Goal: Task Accomplishment & Management: Manage account settings

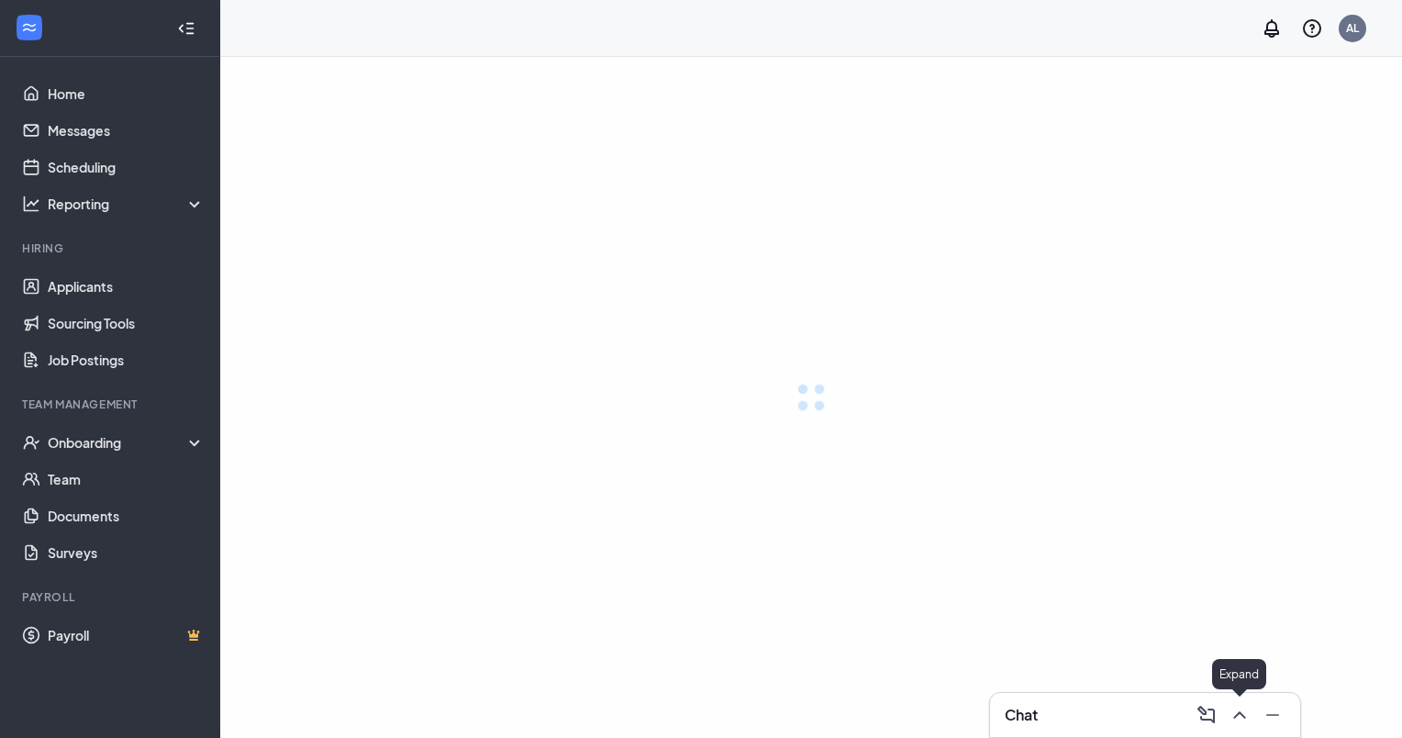
click at [1244, 726] on button at bounding box center [1237, 714] width 29 height 29
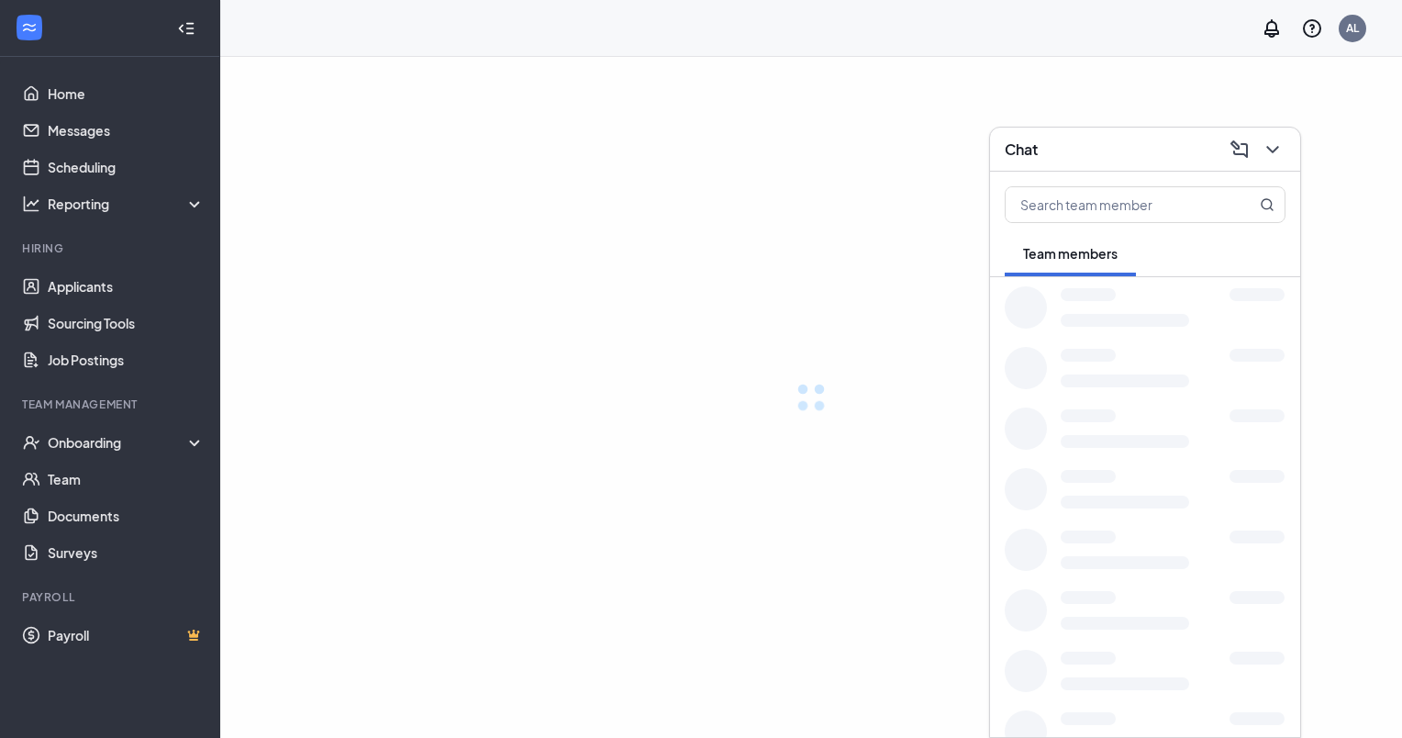
click at [492, 404] on div at bounding box center [811, 397] width 1182 height 681
click at [1285, 145] on button at bounding box center [1270, 149] width 29 height 29
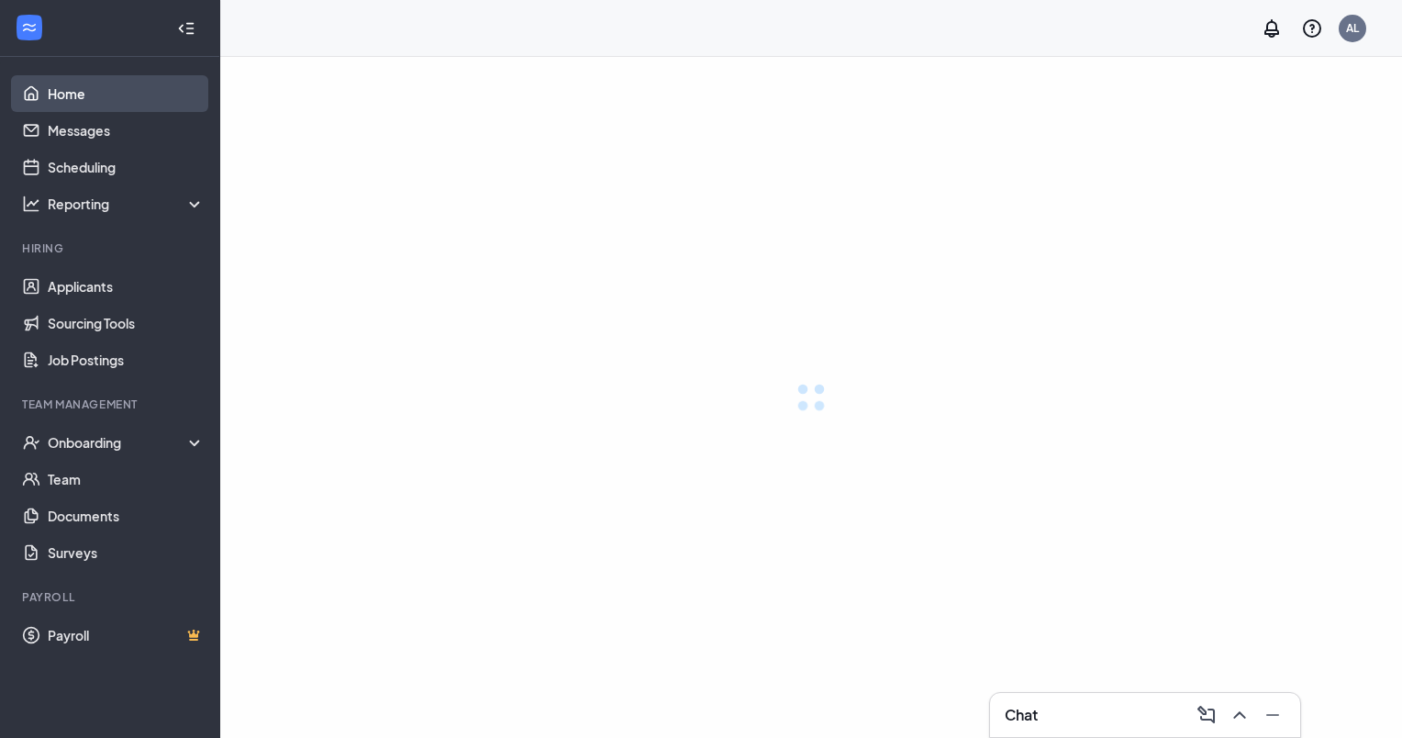
click at [103, 95] on link "Home" at bounding box center [126, 93] width 157 height 37
click at [142, 95] on link "Home" at bounding box center [126, 93] width 157 height 37
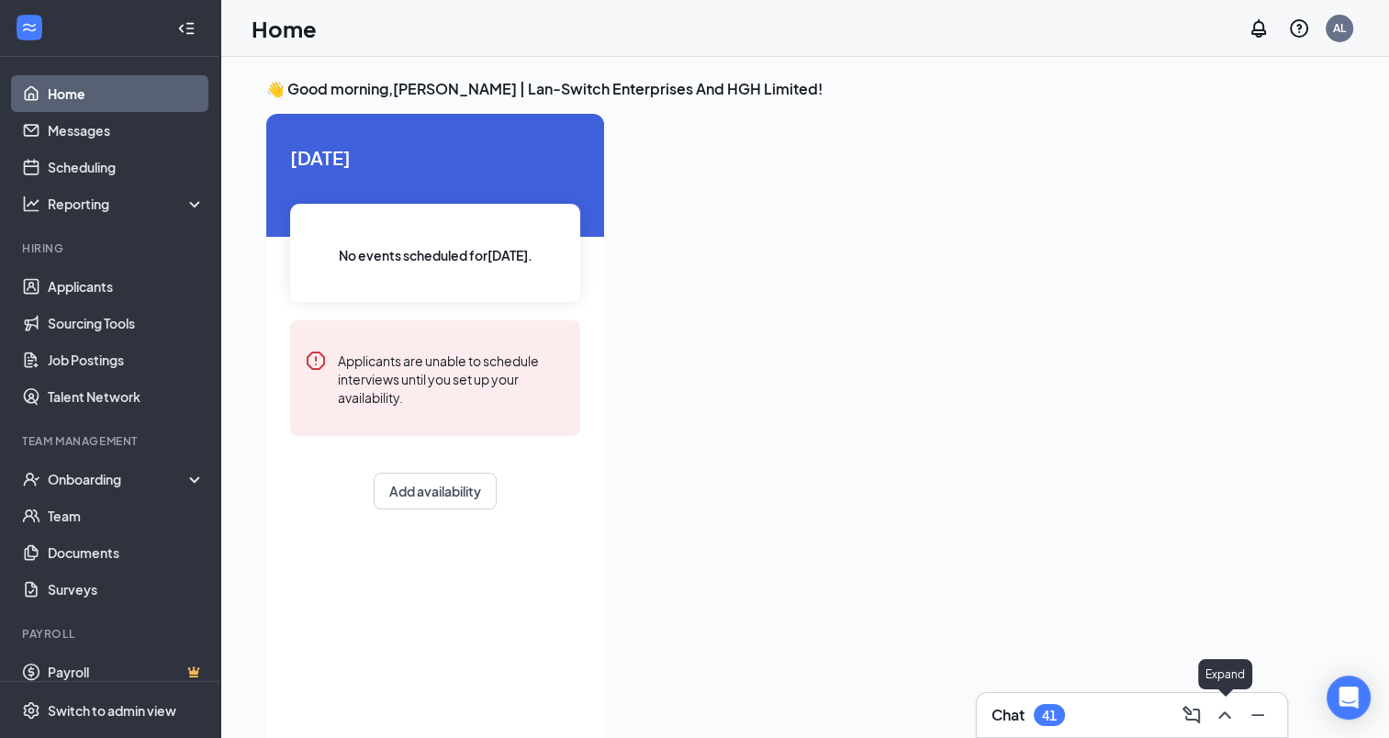
click at [1223, 712] on icon "ChevronUp" at bounding box center [1224, 715] width 22 height 22
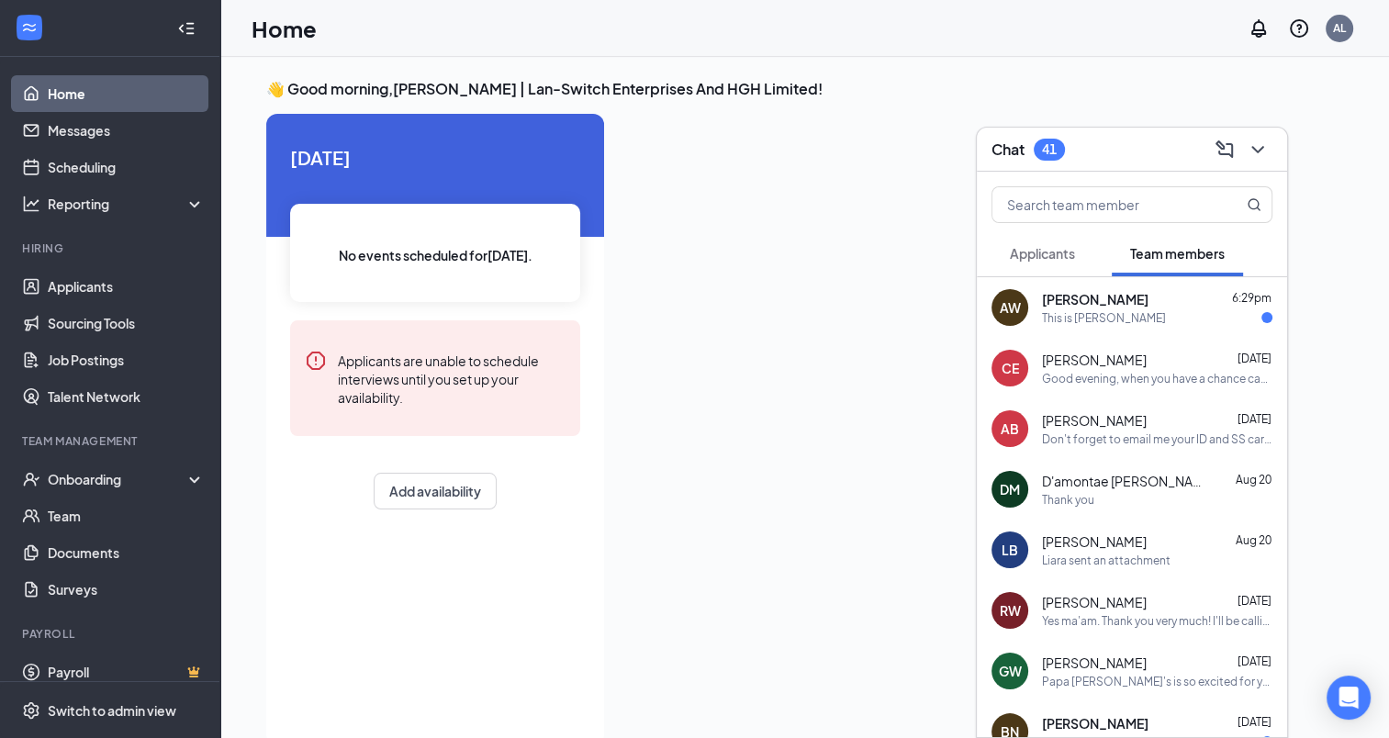
click at [1052, 256] on span "Applicants" at bounding box center [1042, 253] width 65 height 17
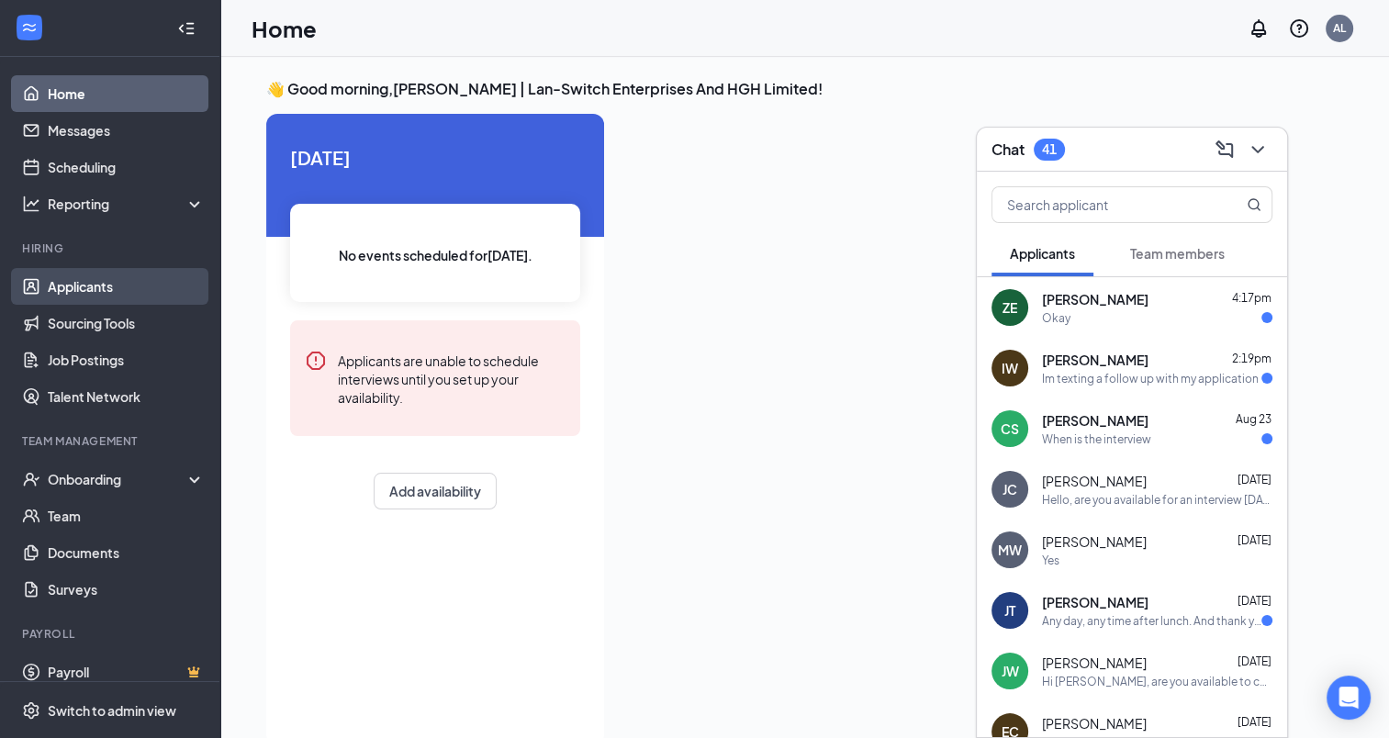
click at [93, 281] on link "Applicants" at bounding box center [126, 286] width 157 height 37
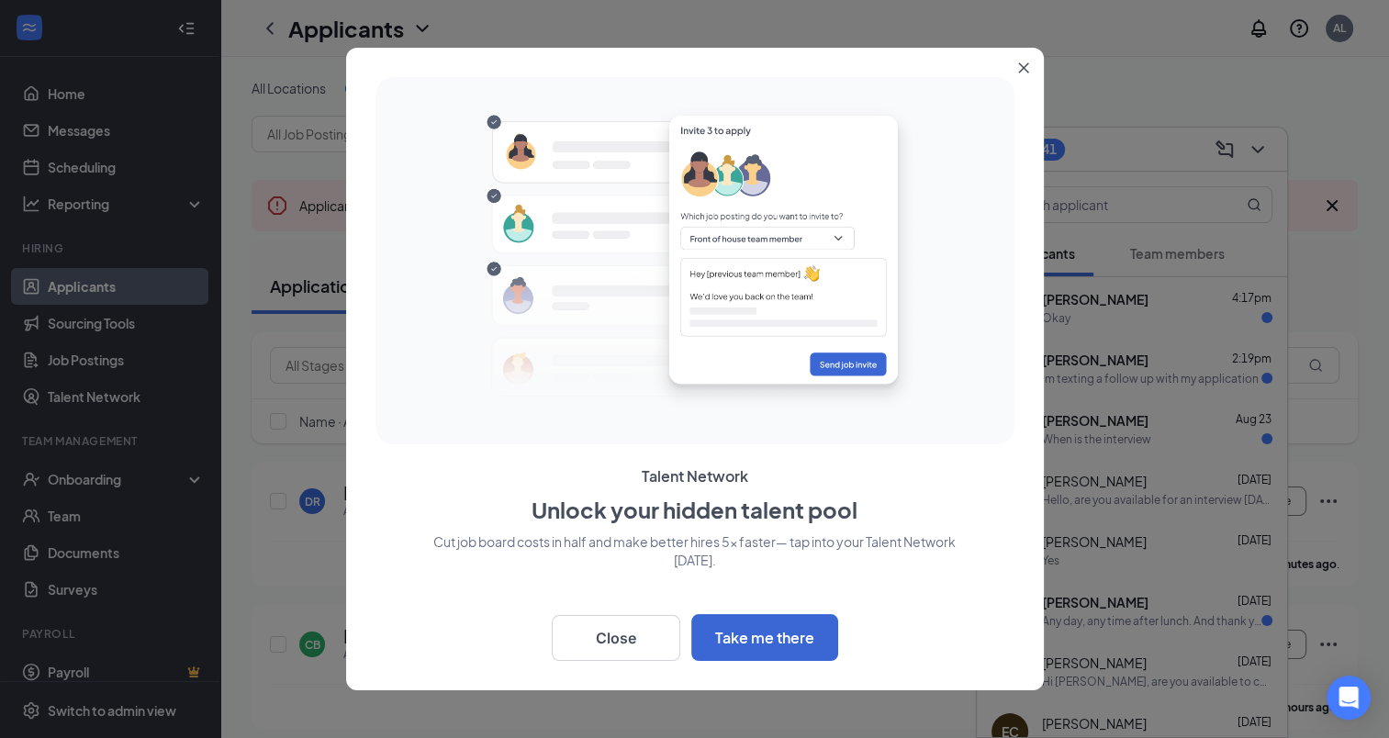
click at [1019, 66] on icon "Close" at bounding box center [1023, 67] width 11 height 11
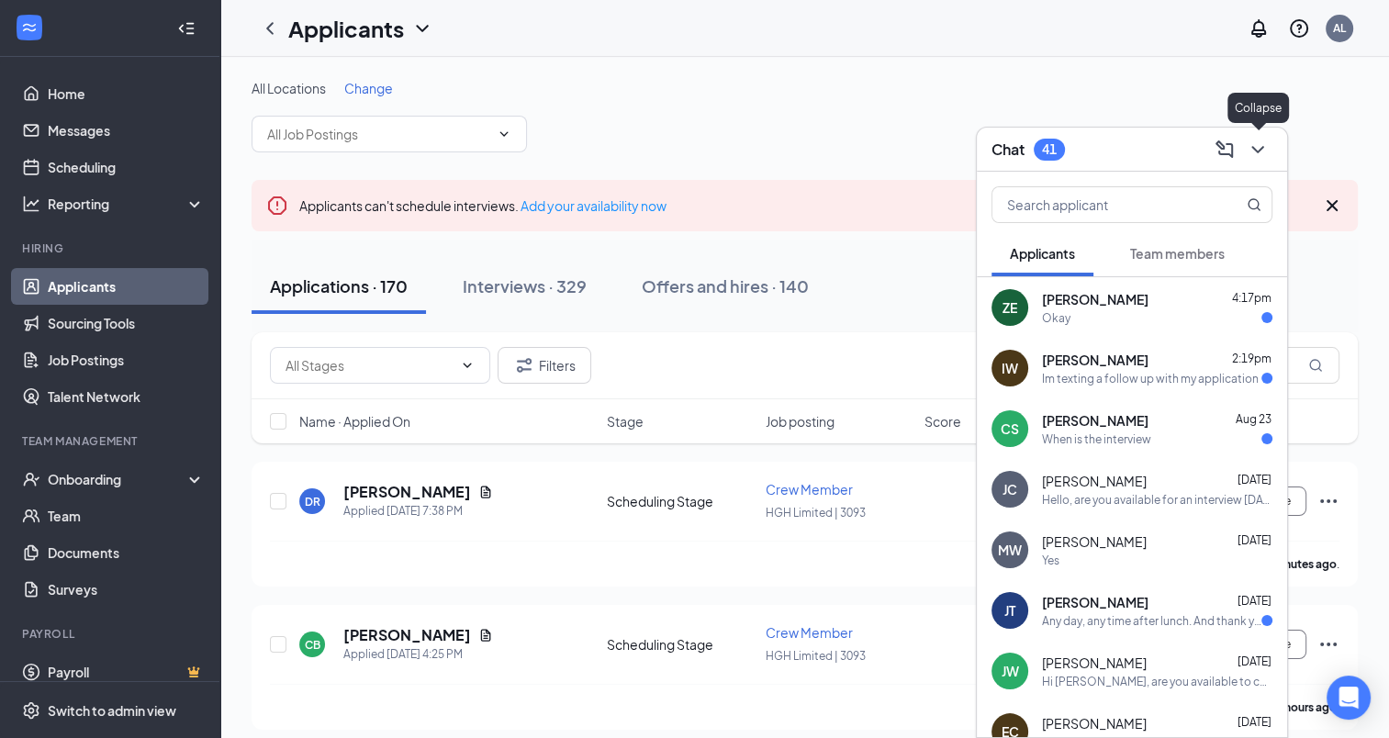
click at [1267, 153] on icon "ChevronDown" at bounding box center [1257, 150] width 22 height 22
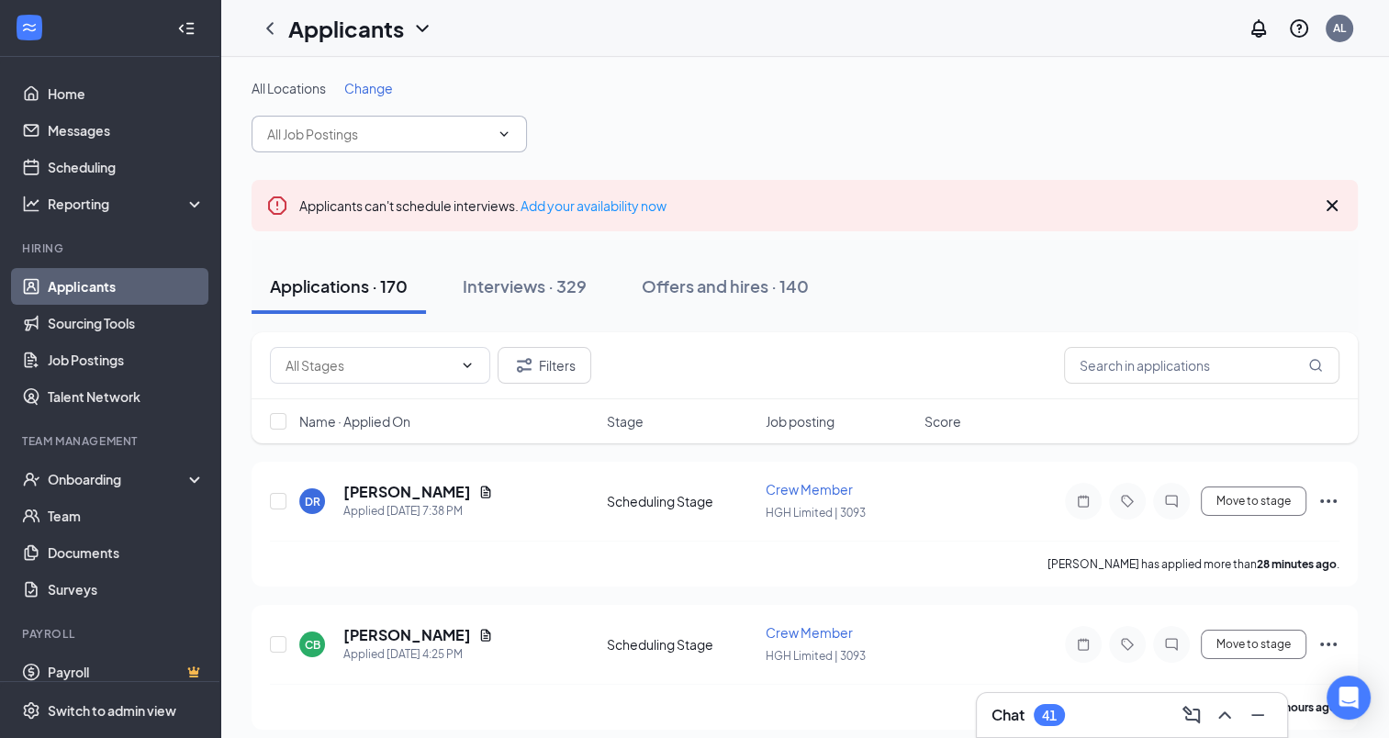
click at [429, 137] on input "text" at bounding box center [378, 134] width 222 height 20
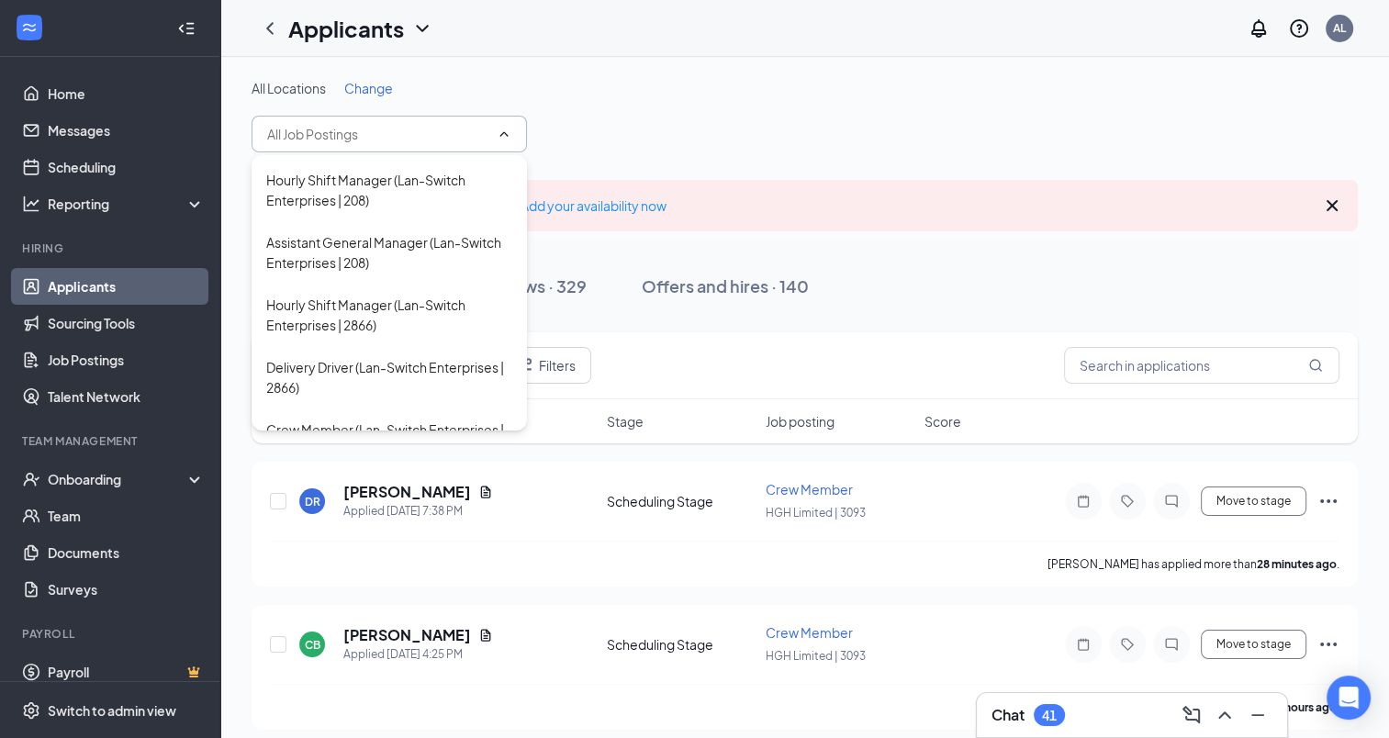
scroll to position [1927, 0]
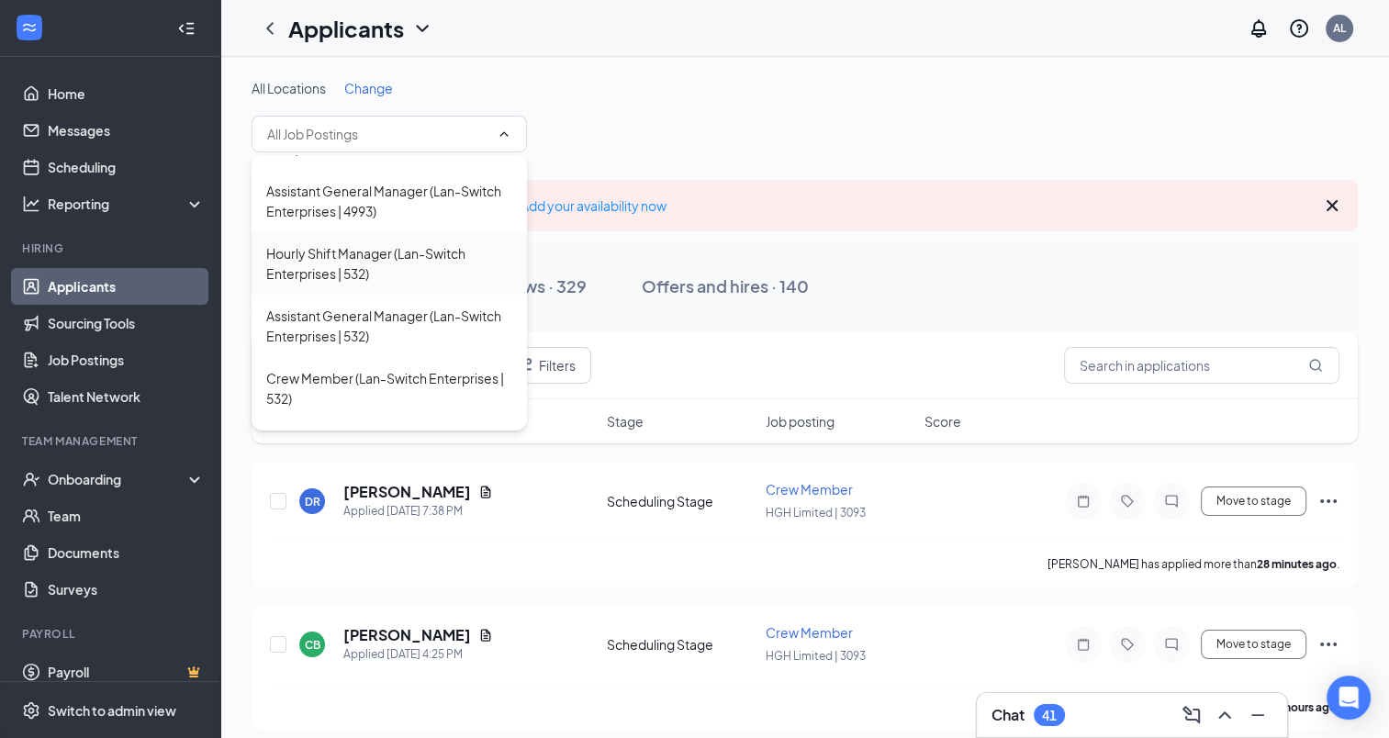
click at [385, 284] on div "Hourly Shift Manager (Lan-Switch Enterprises | 532)" at bounding box center [389, 263] width 246 height 40
type input "Hourly Shift Manager (Lan-Switch Enterprises | 532)"
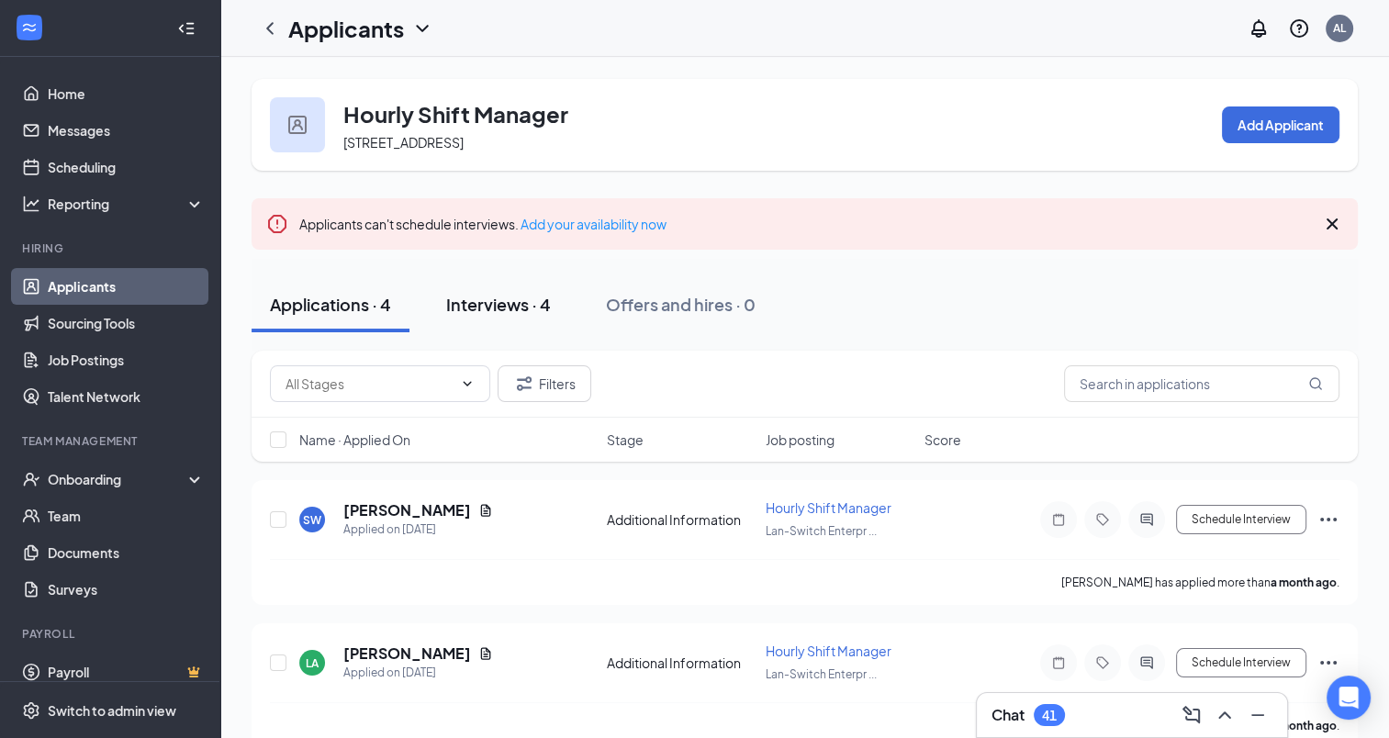
click at [502, 299] on div "Interviews · 4" at bounding box center [498, 304] width 105 height 23
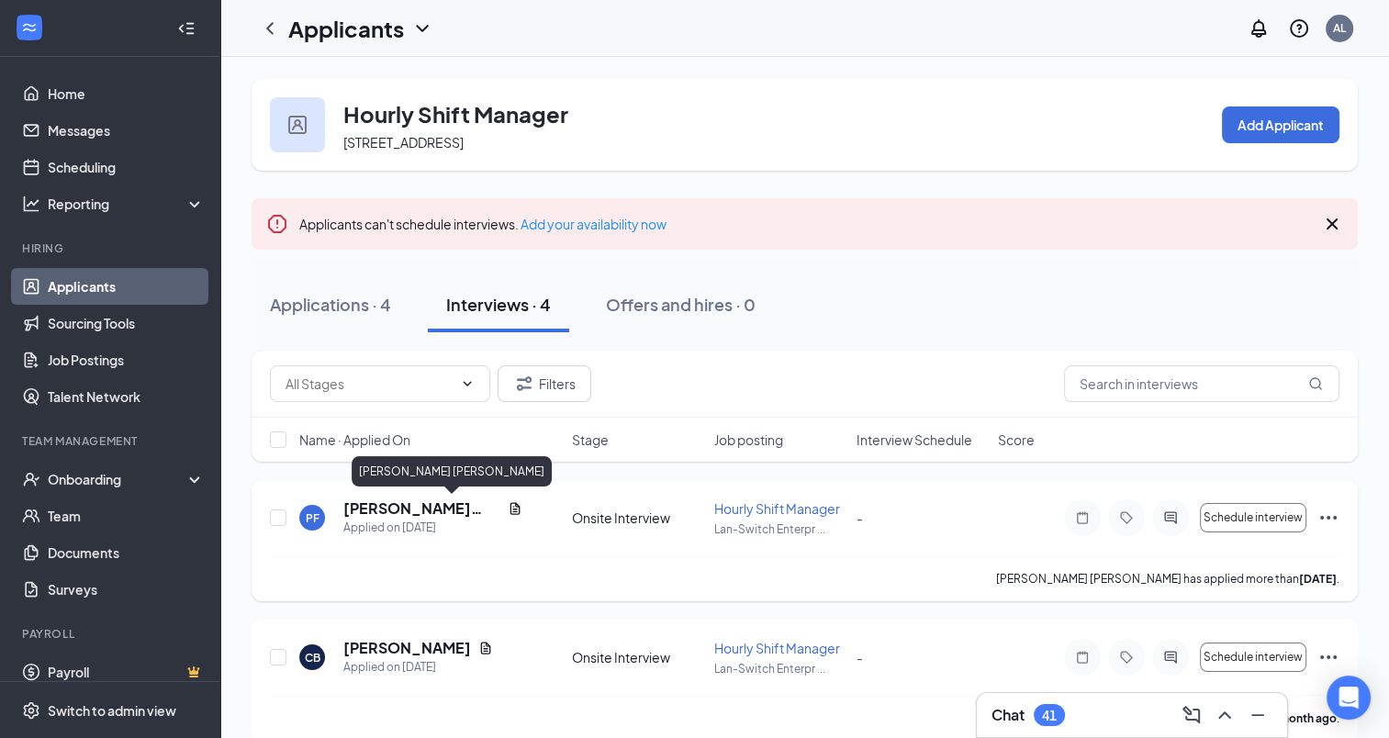
click at [441, 508] on h5 "[PERSON_NAME] [PERSON_NAME]" at bounding box center [421, 508] width 157 height 20
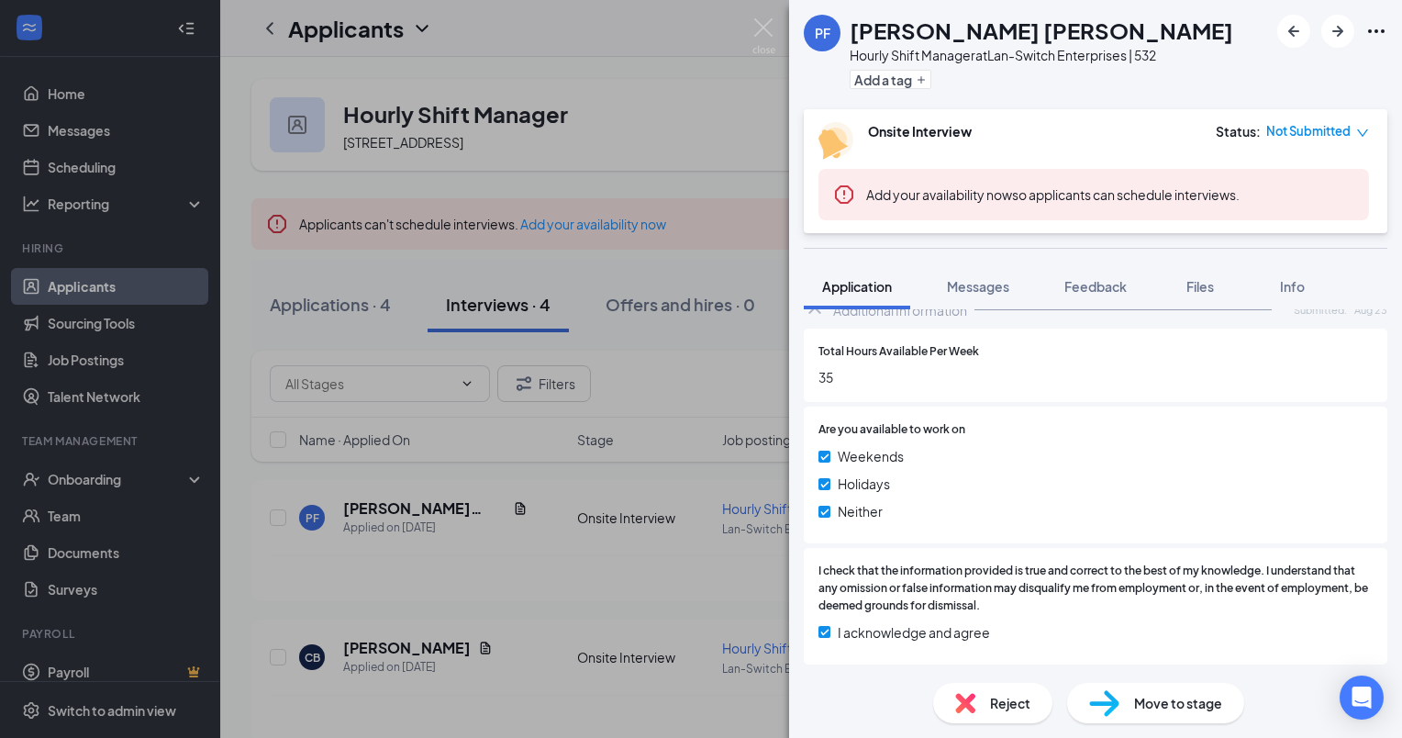
scroll to position [51, 0]
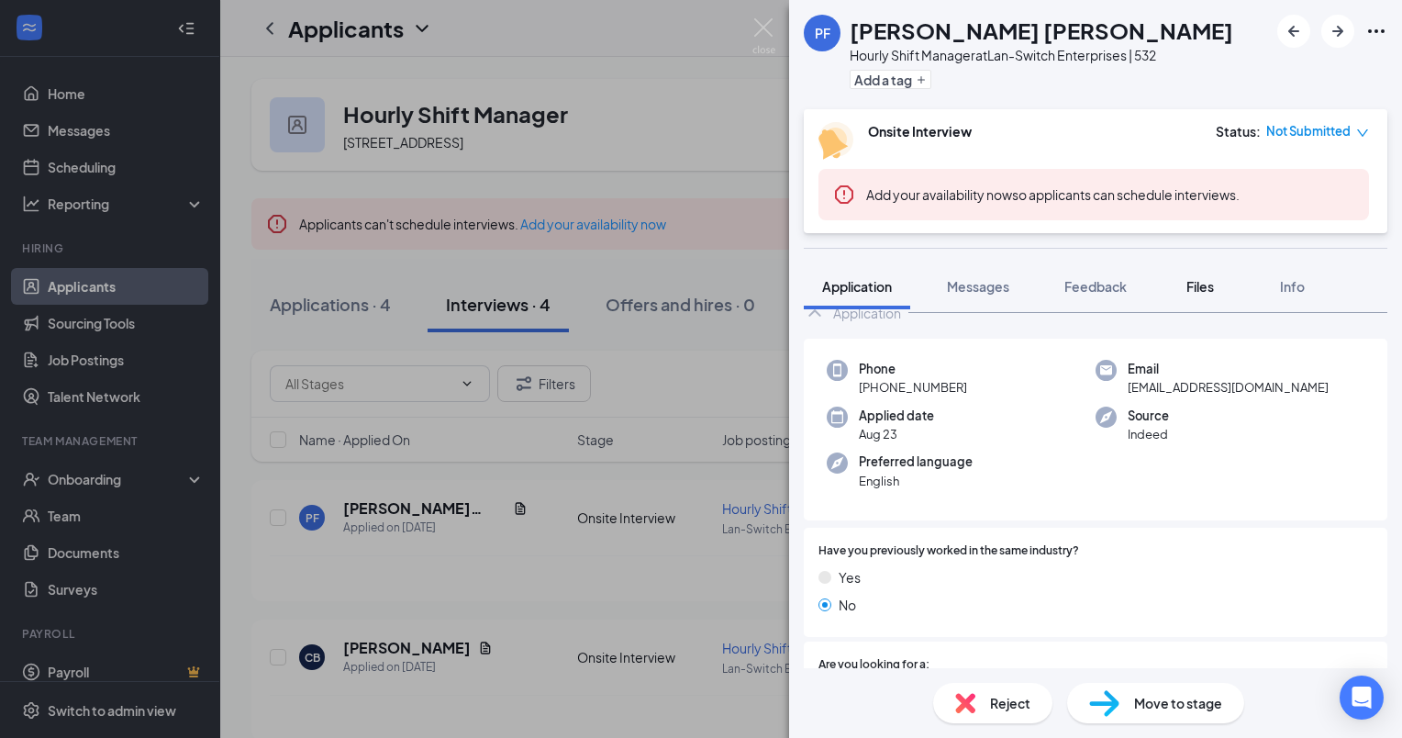
click at [1214, 294] on div "Files" at bounding box center [1200, 286] width 37 height 18
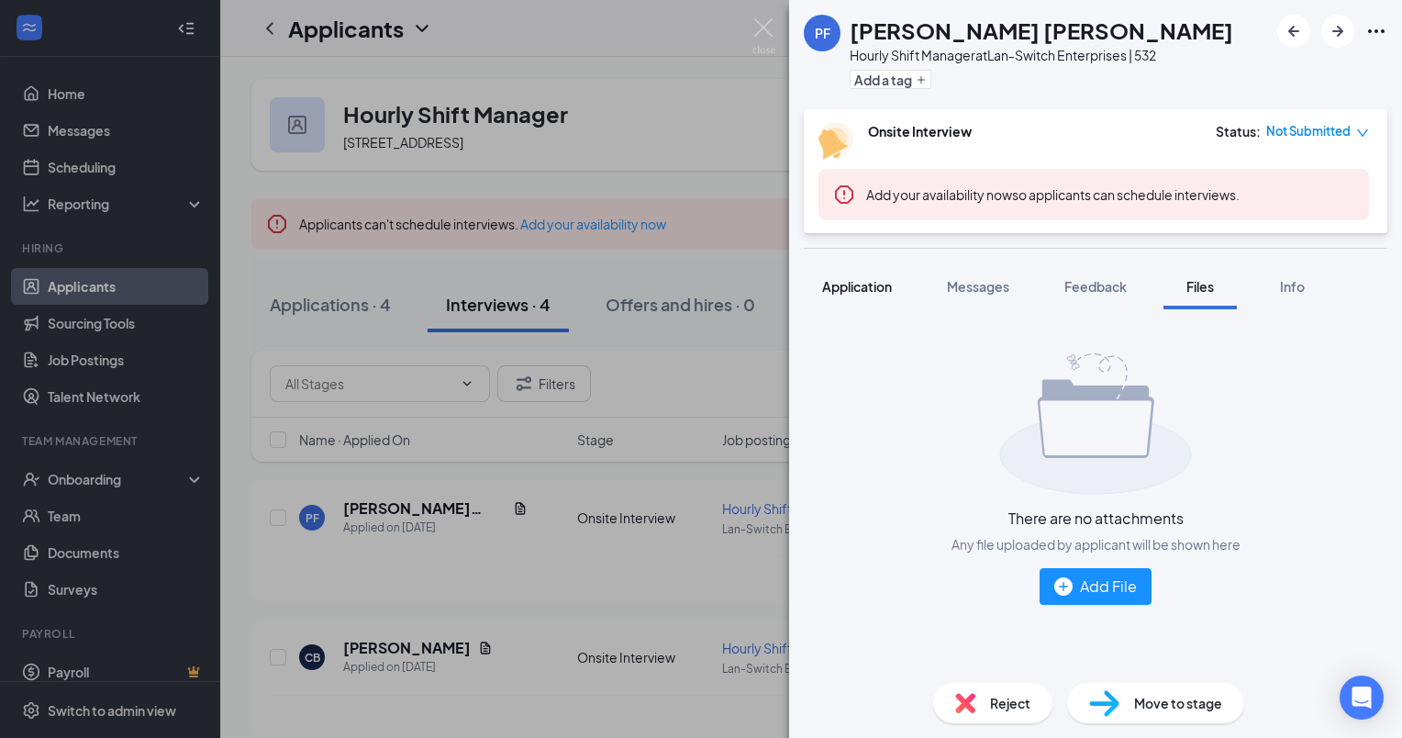
click at [850, 286] on span "Application" at bounding box center [857, 286] width 70 height 17
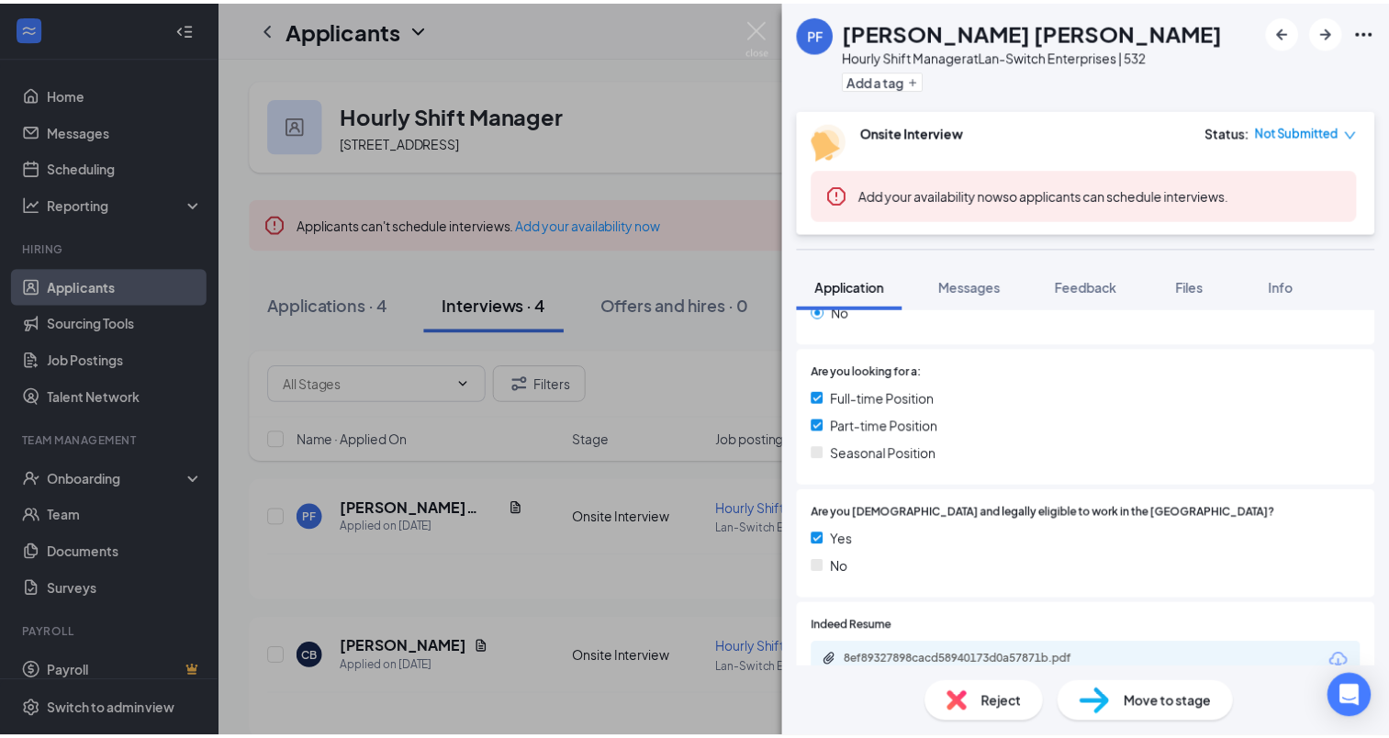
scroll to position [551, 0]
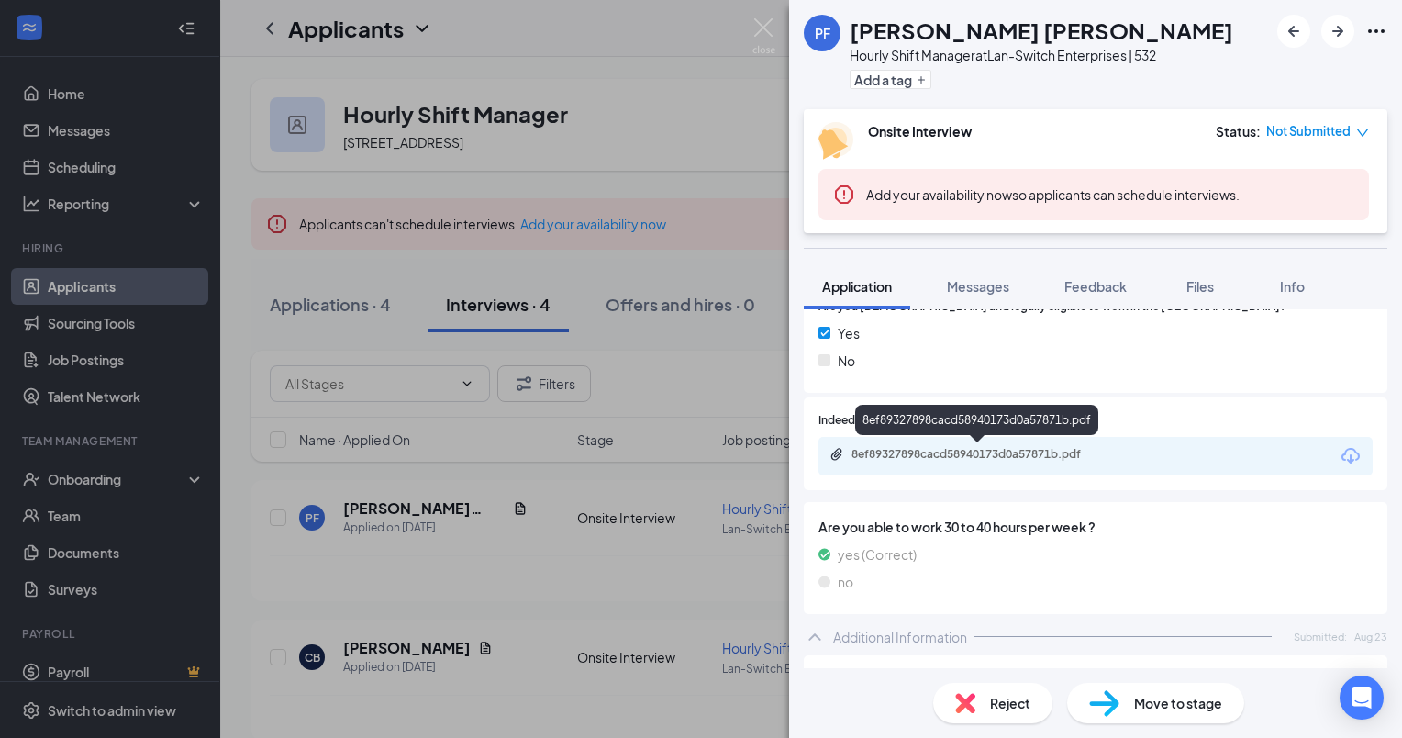
click at [961, 455] on div "8ef89327898cacd58940173d0a57871b.pdf" at bounding box center [980, 454] width 257 height 15
click at [765, 28] on img at bounding box center [764, 36] width 23 height 36
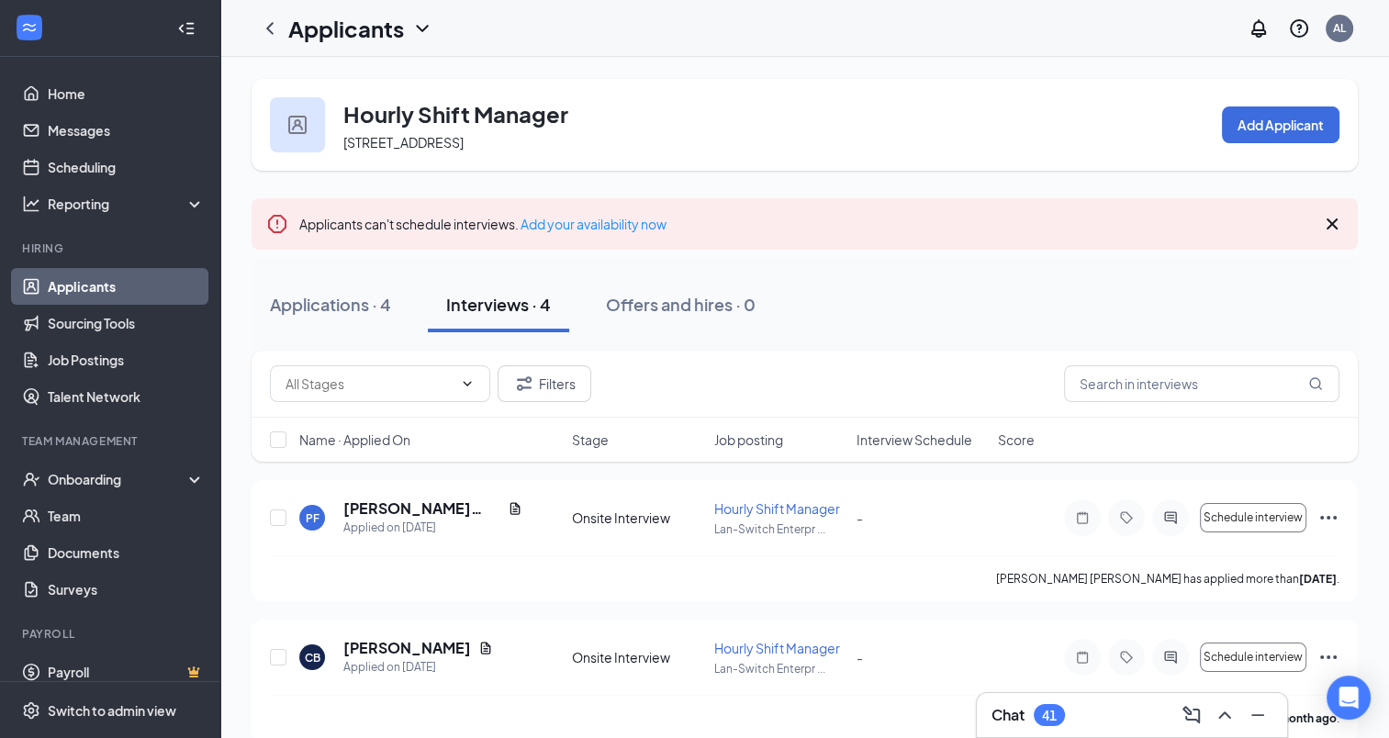
click at [61, 287] on link "Applicants" at bounding box center [126, 286] width 157 height 37
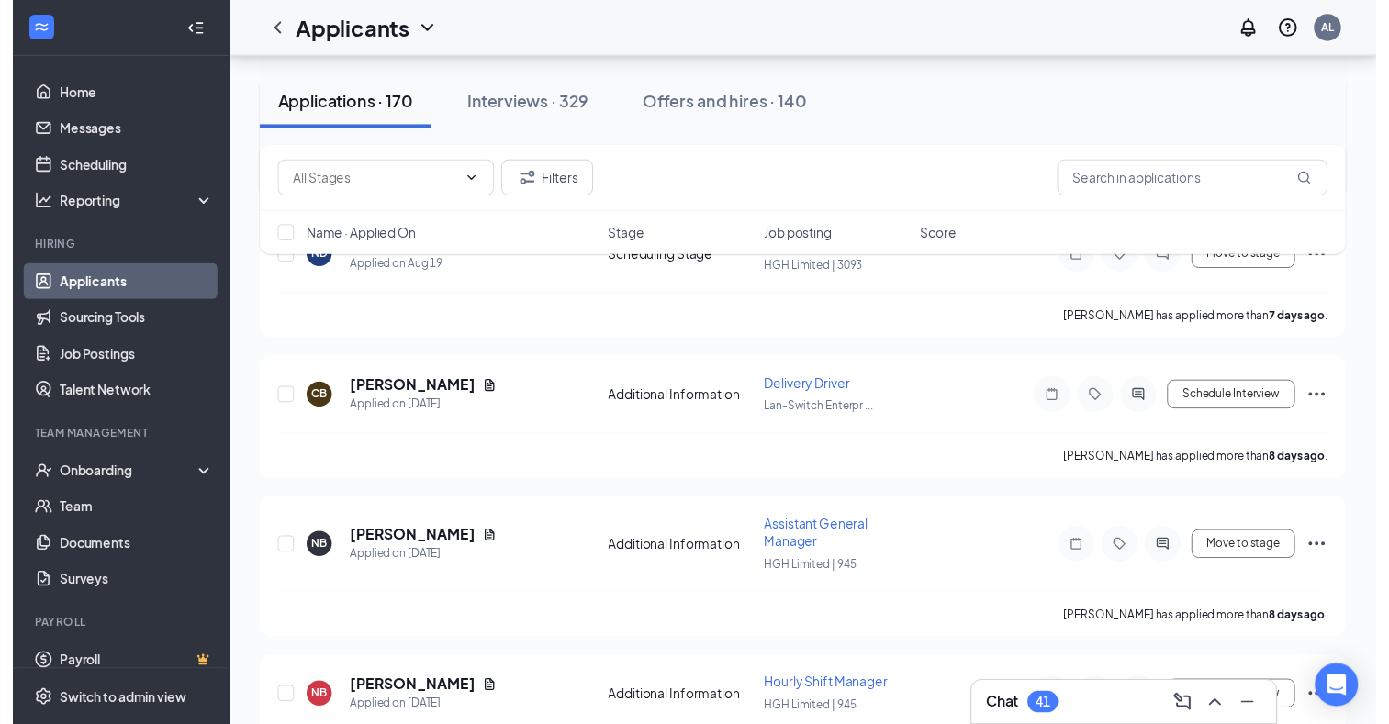
scroll to position [4956, 0]
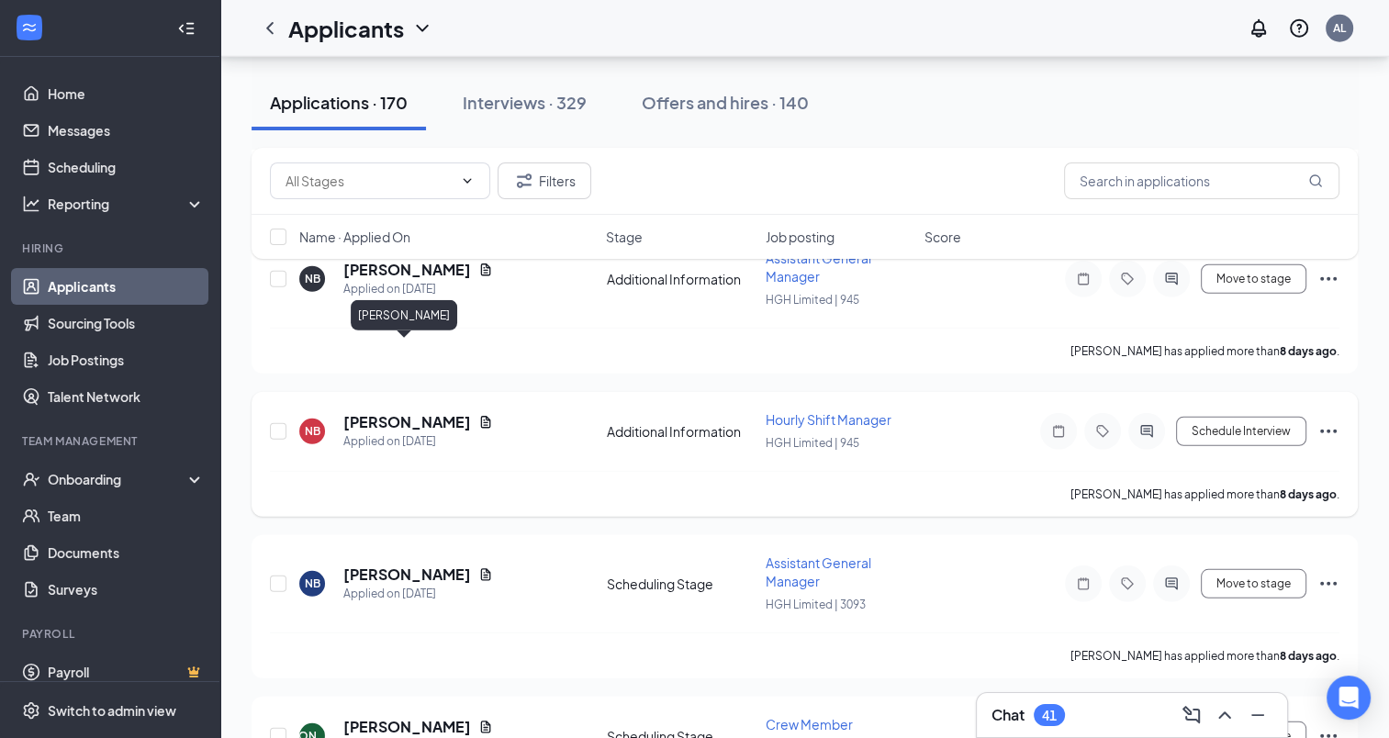
click at [448, 412] on h5 "[PERSON_NAME]" at bounding box center [407, 422] width 128 height 20
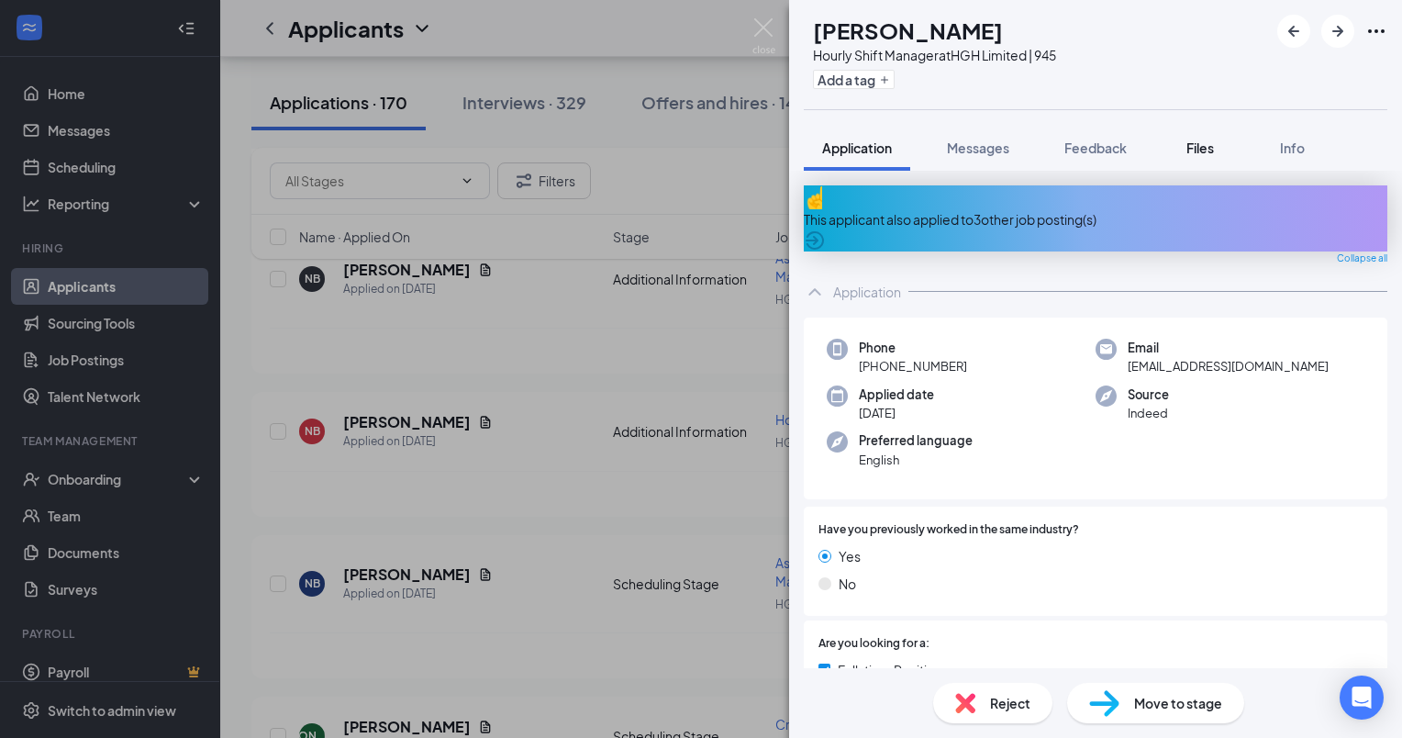
click at [1189, 142] on span "Files" at bounding box center [1201, 148] width 28 height 17
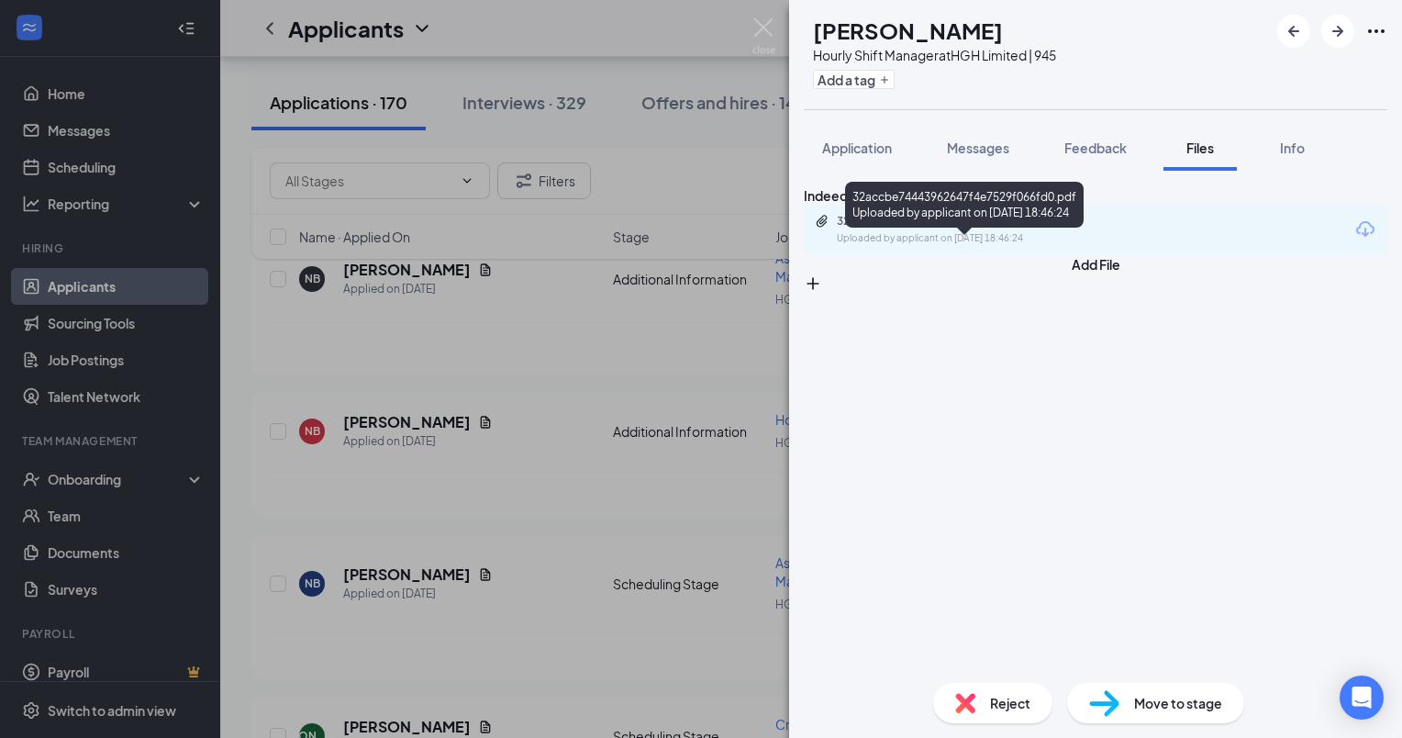
click at [1061, 246] on div "Uploaded by applicant on [DATE] 18:46:24" at bounding box center [974, 238] width 275 height 15
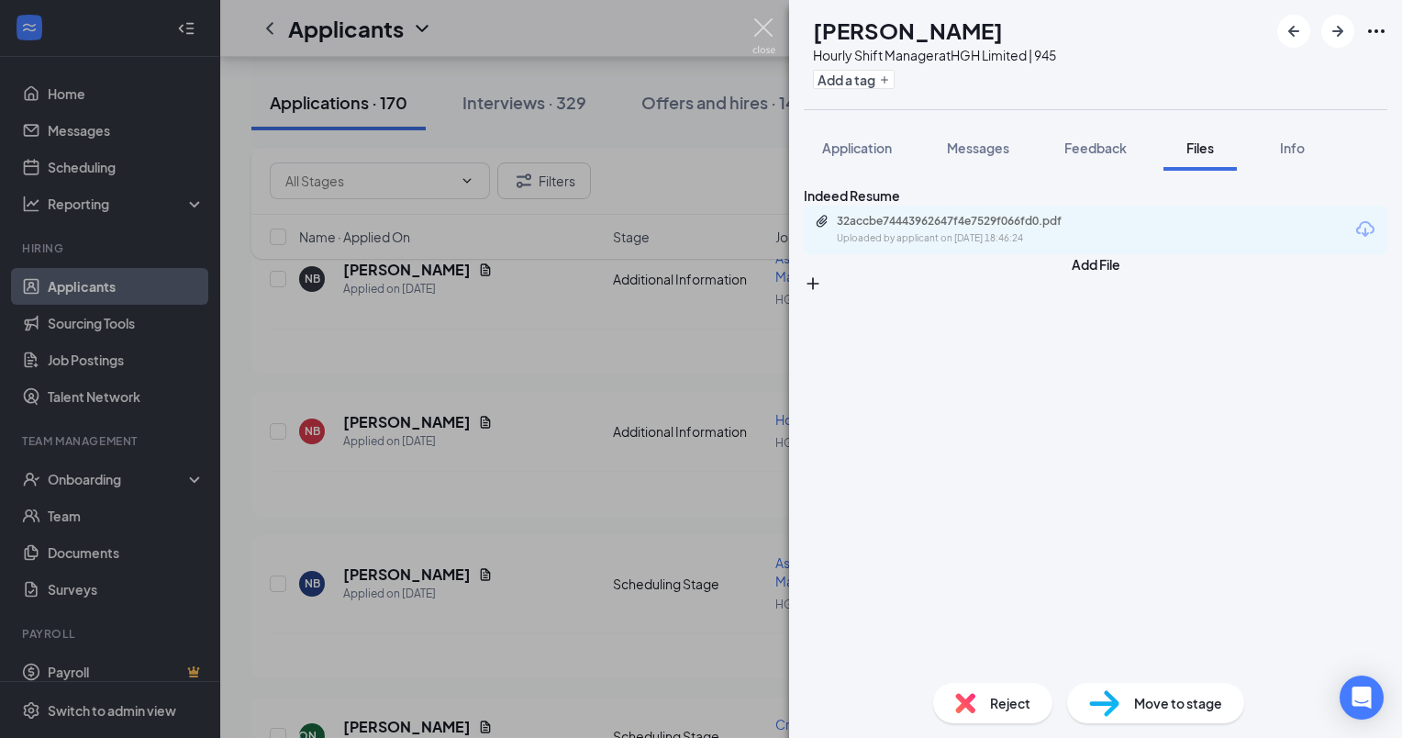
click at [765, 26] on img at bounding box center [764, 36] width 23 height 36
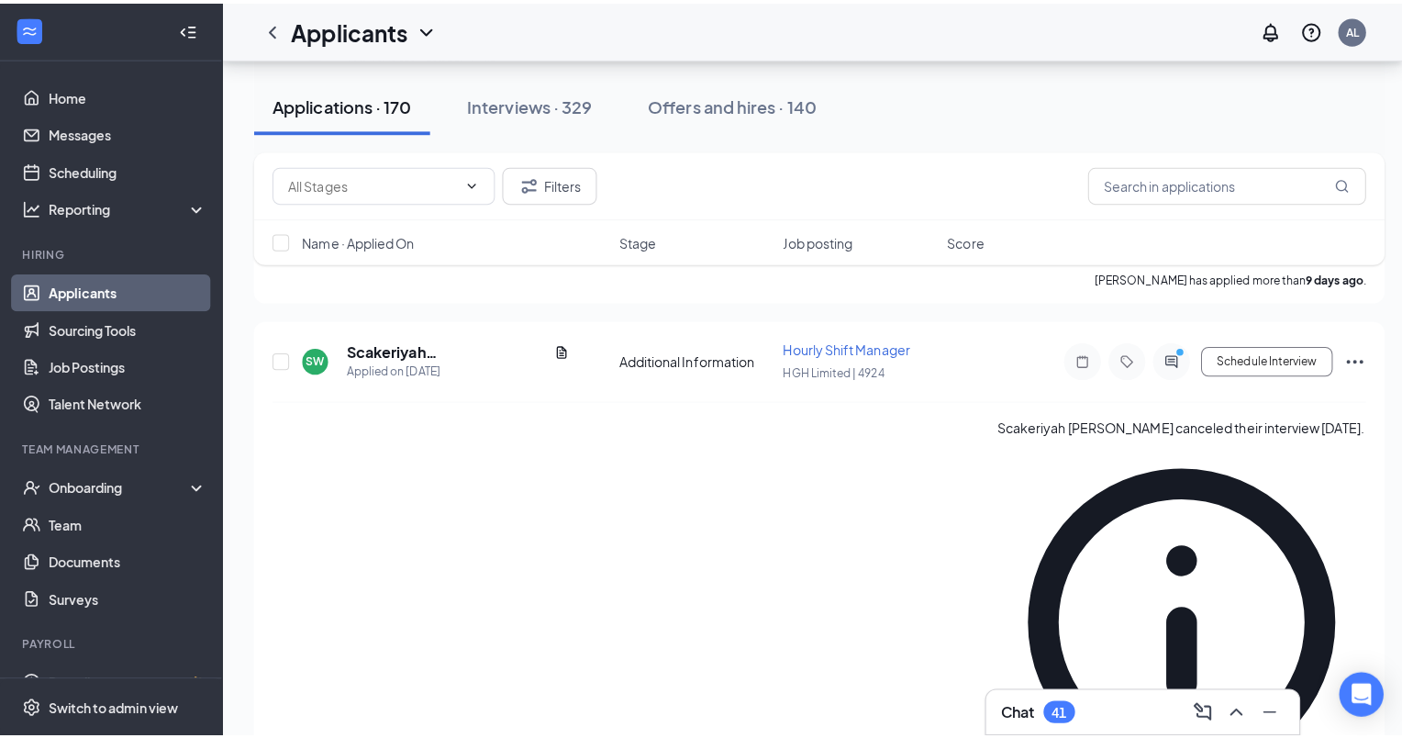
scroll to position [6058, 0]
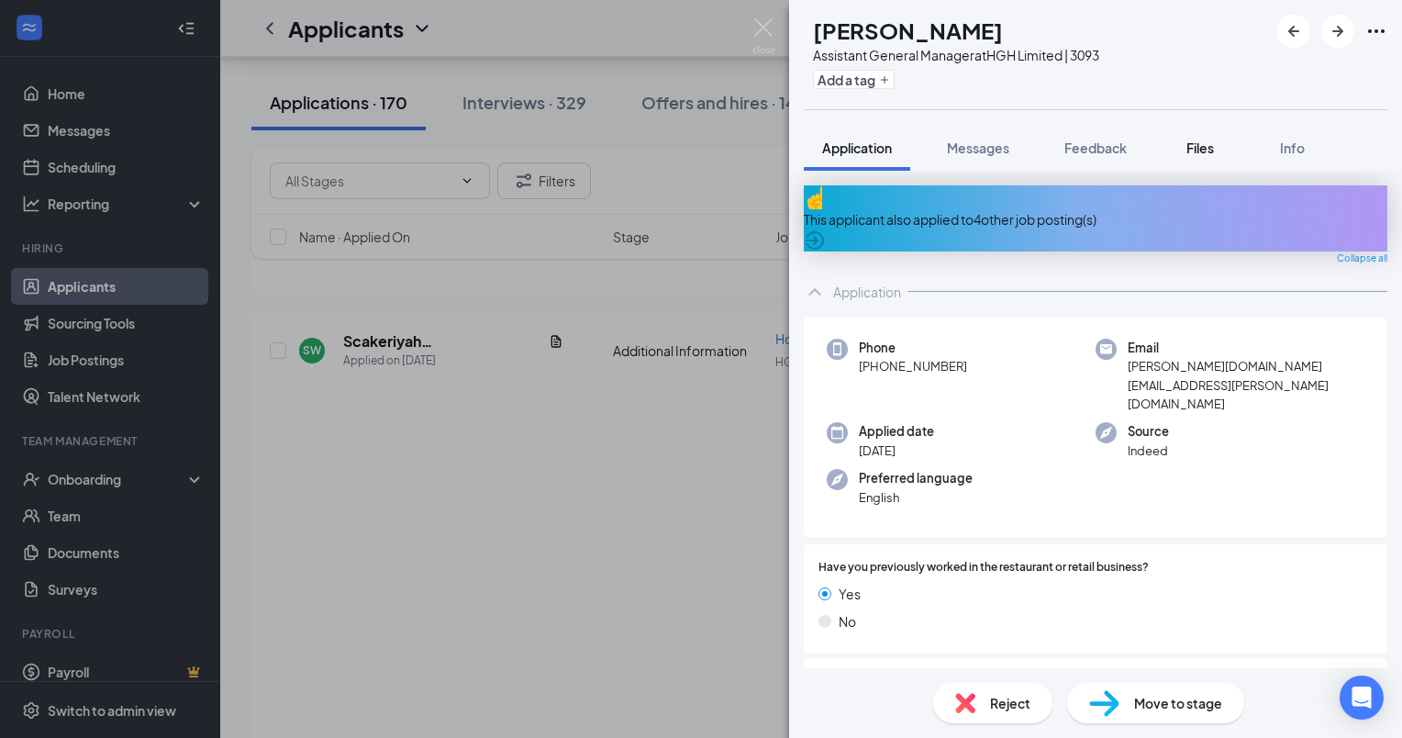
click at [1208, 158] on button "Files" at bounding box center [1200, 148] width 73 height 46
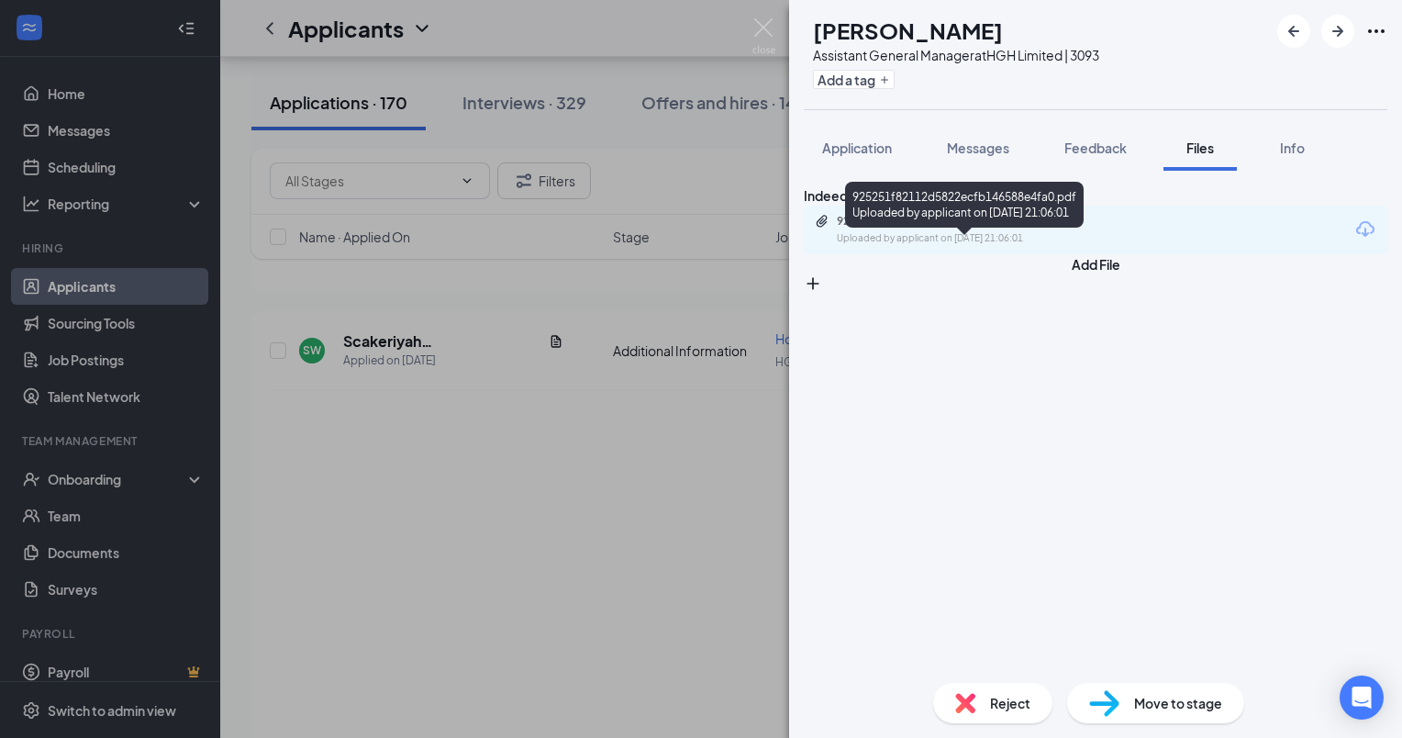
click at [1048, 246] on div "Uploaded by applicant on [DATE] 21:06:01" at bounding box center [974, 238] width 275 height 15
